Goal: Communication & Community: Answer question/provide support

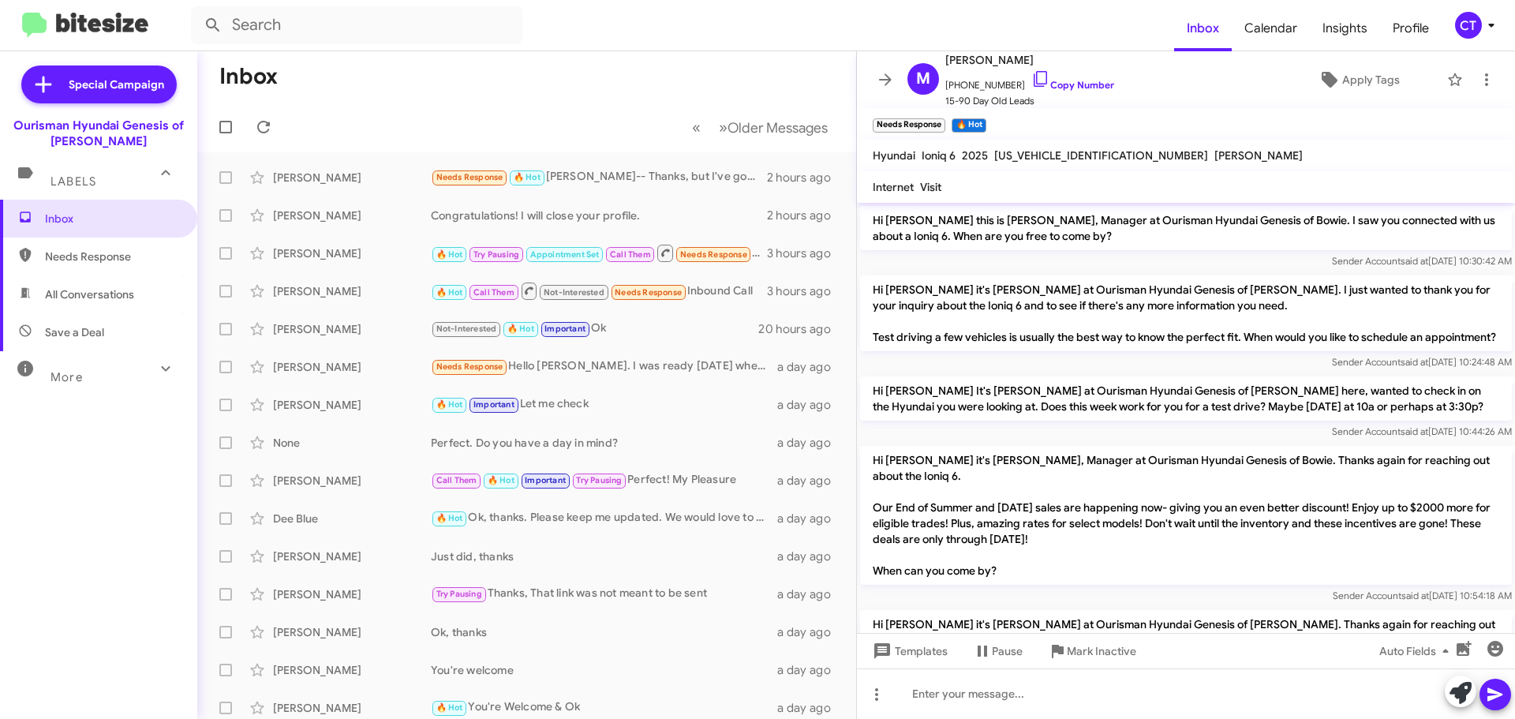
scroll to position [368, 0]
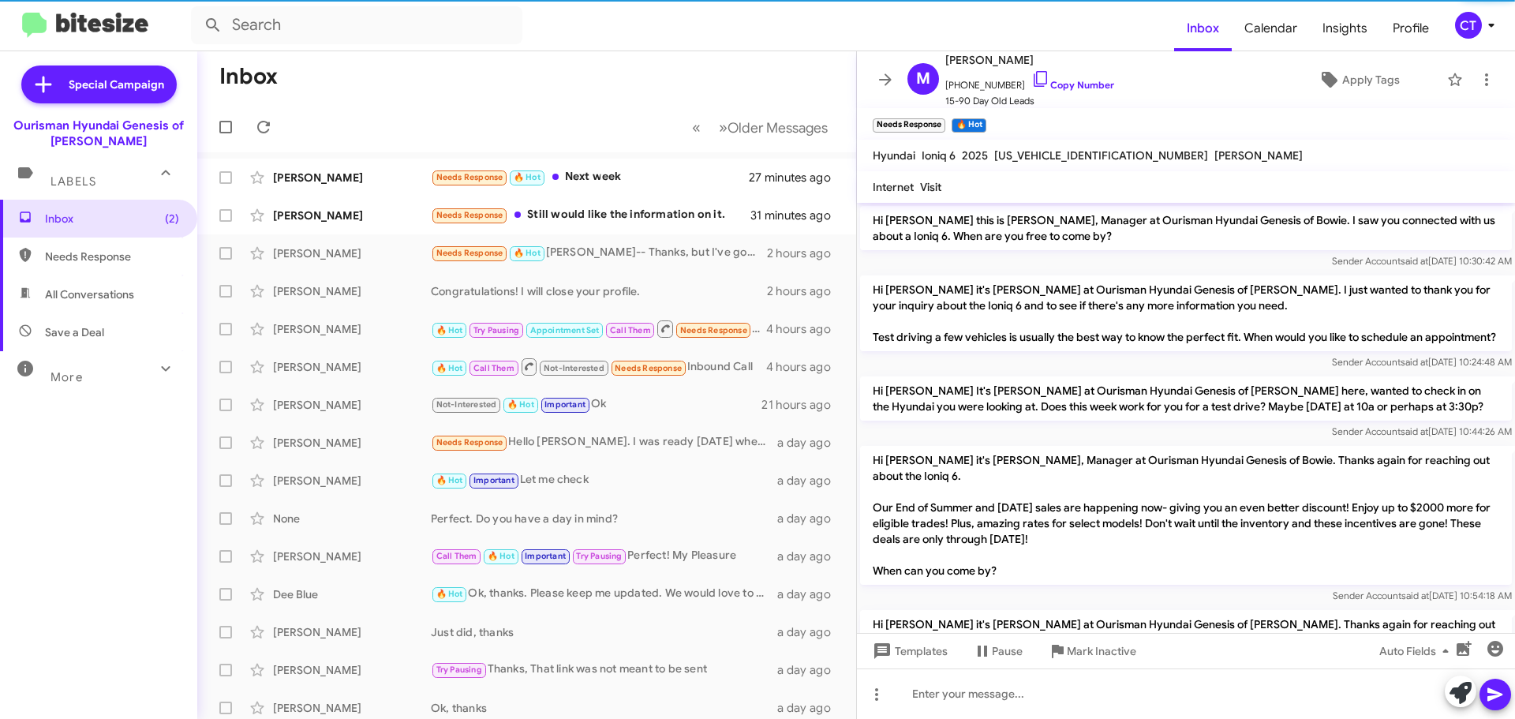
scroll to position [336, 0]
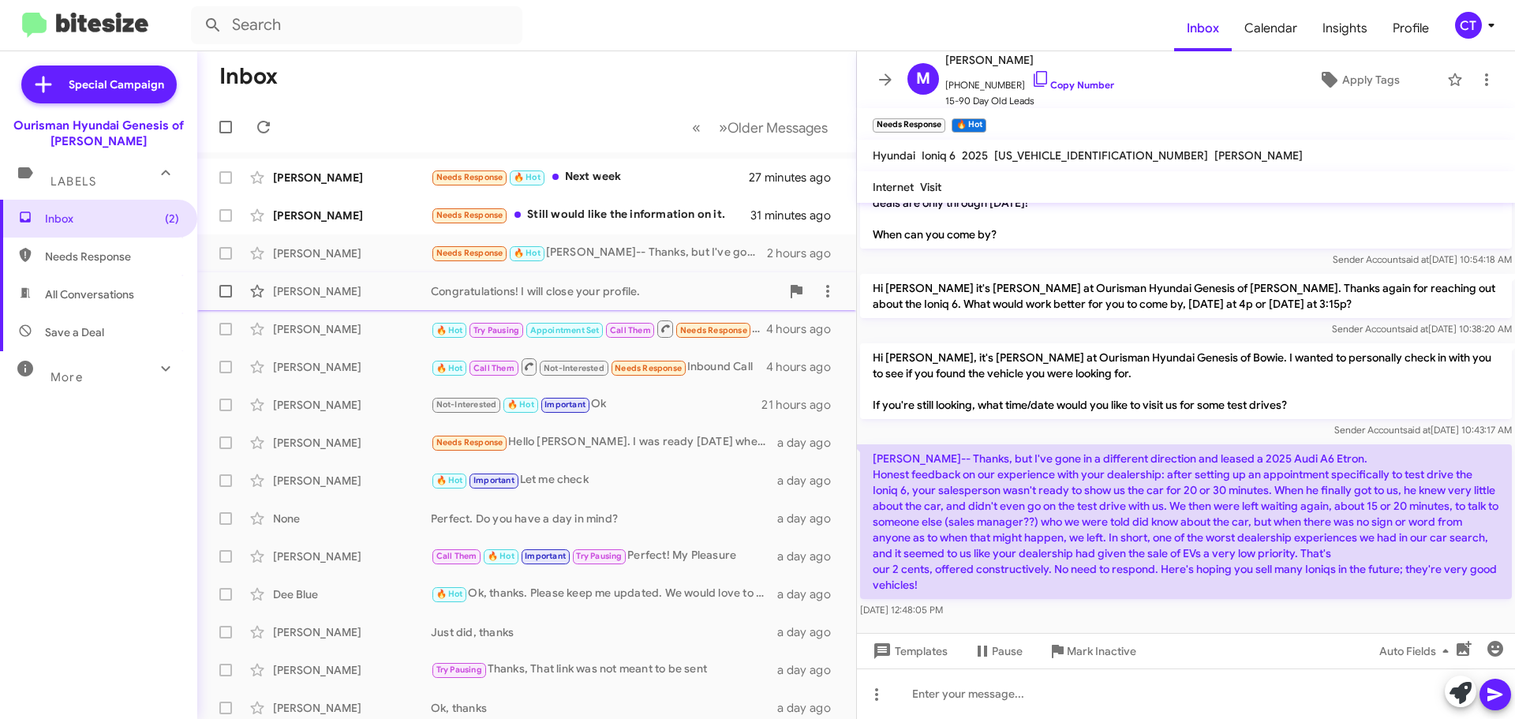
drag, startPoint x: 616, startPoint y: 214, endPoint x: 575, endPoint y: 301, distance: 96.7
click at [616, 214] on div "Needs Response Still would like the information on it." at bounding box center [591, 215] width 320 height 18
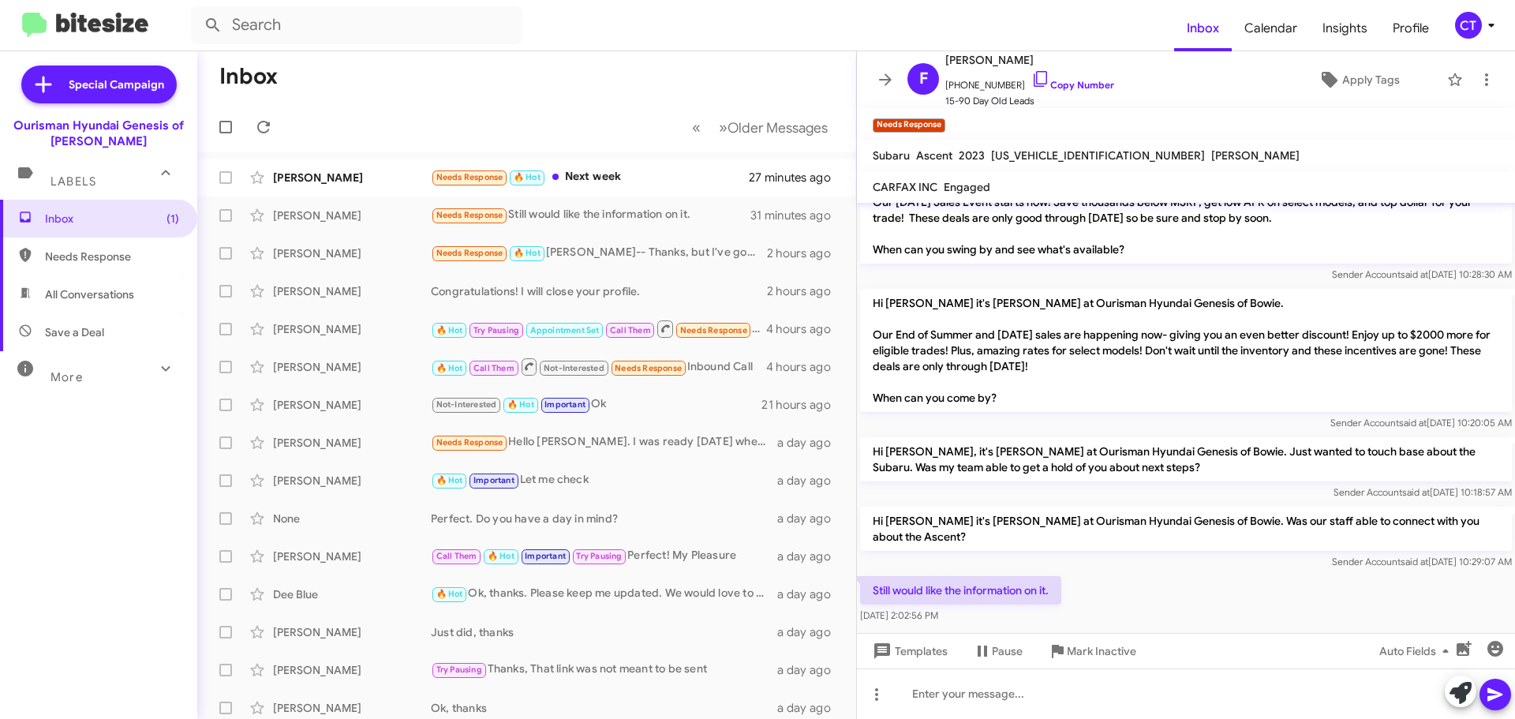
scroll to position [1312, 0]
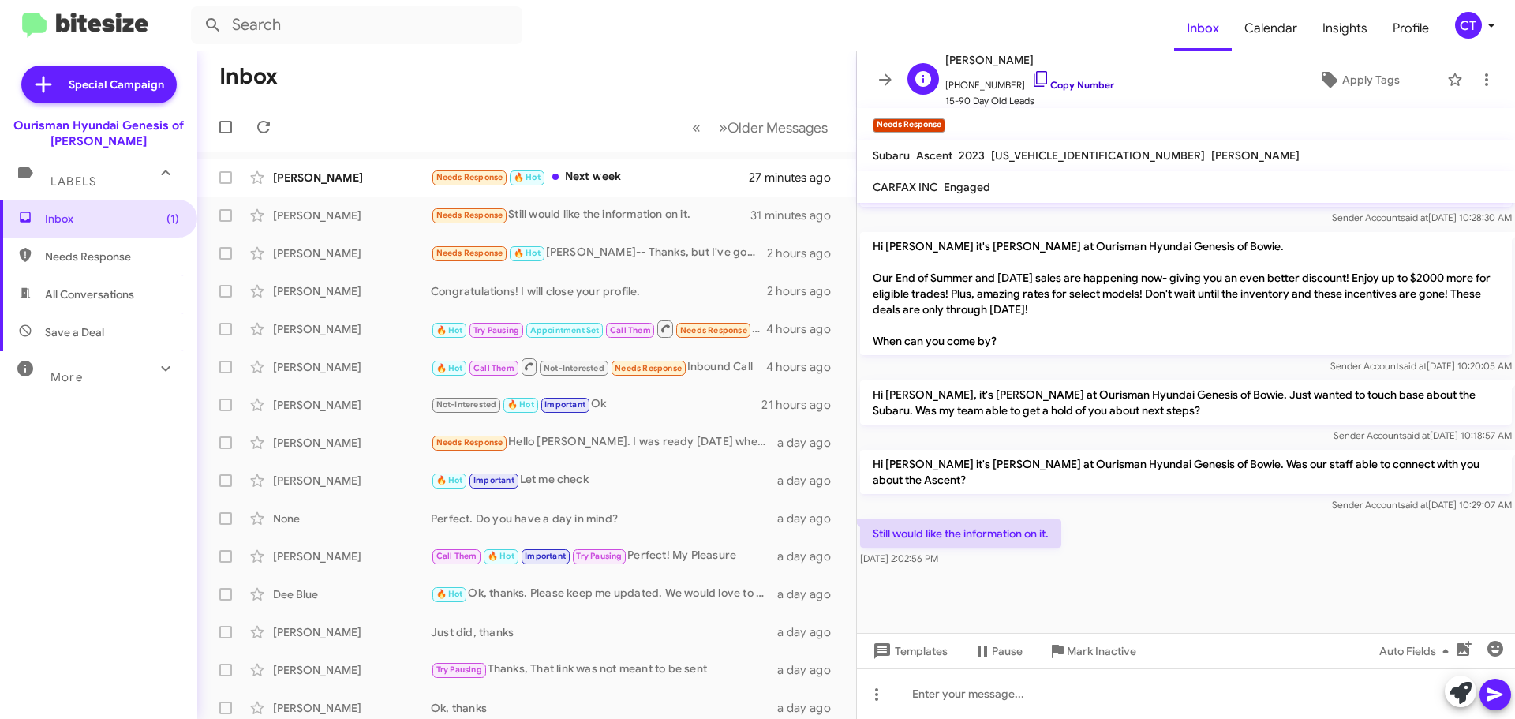
click at [1031, 82] on icon at bounding box center [1040, 78] width 19 height 19
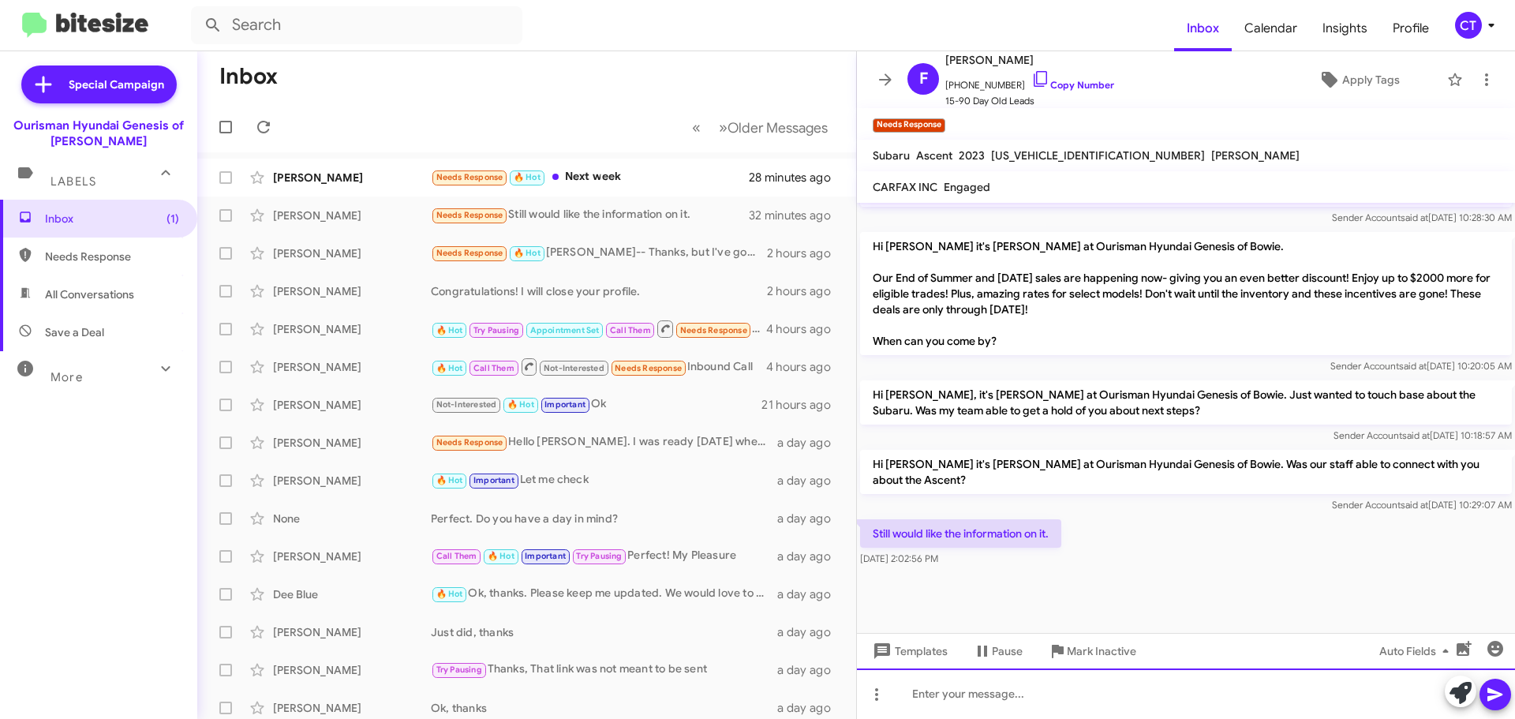
click at [1067, 715] on div at bounding box center [1186, 693] width 658 height 51
click at [977, 696] on div "I just sent ypou a link" at bounding box center [1186, 693] width 658 height 51
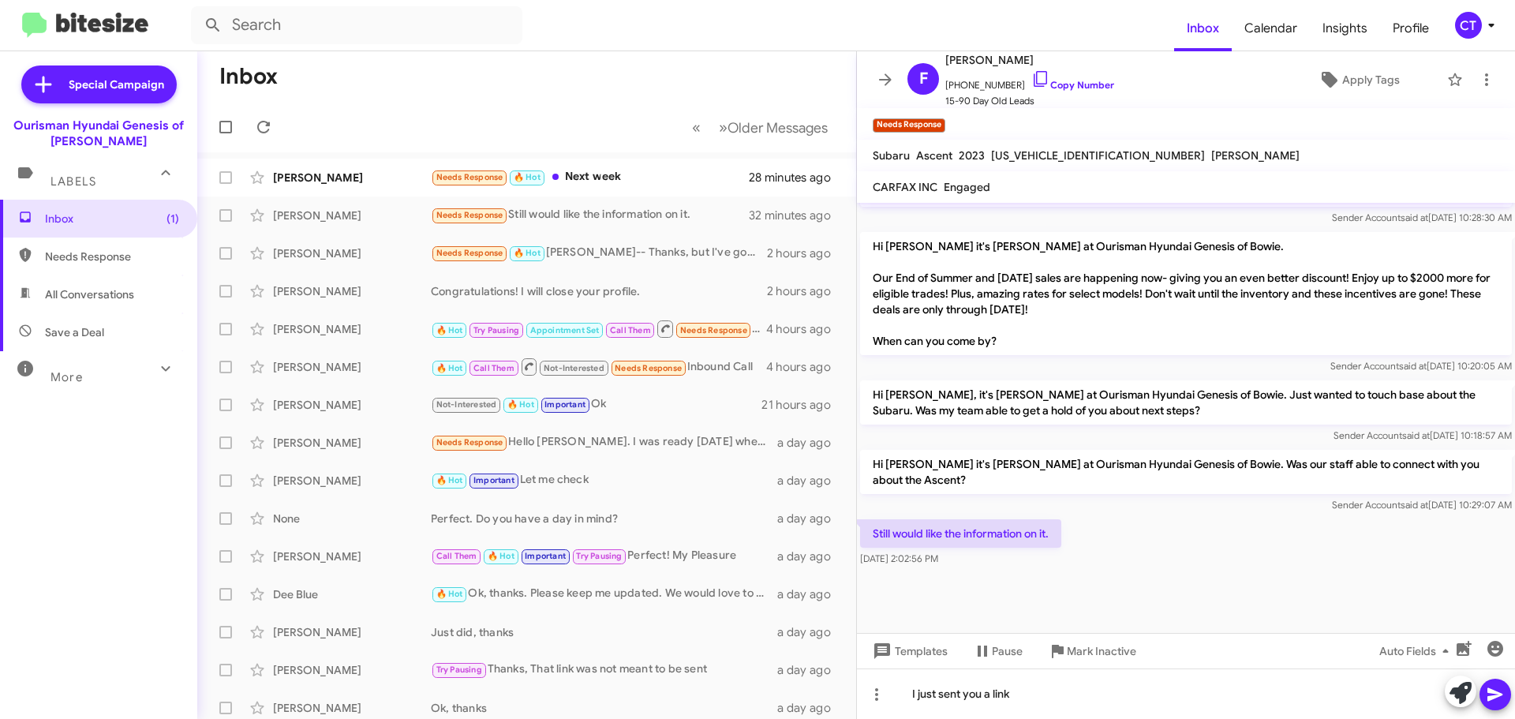
drag, startPoint x: 1499, startPoint y: 691, endPoint x: 1484, endPoint y: 694, distance: 15.3
click at [1499, 691] on icon at bounding box center [1495, 694] width 19 height 19
click at [649, 196] on span "[PERSON_NAME] Needs Response 🔥 Hot Next week 28 minutes ago" at bounding box center [526, 178] width 659 height 38
